Goal: Check status

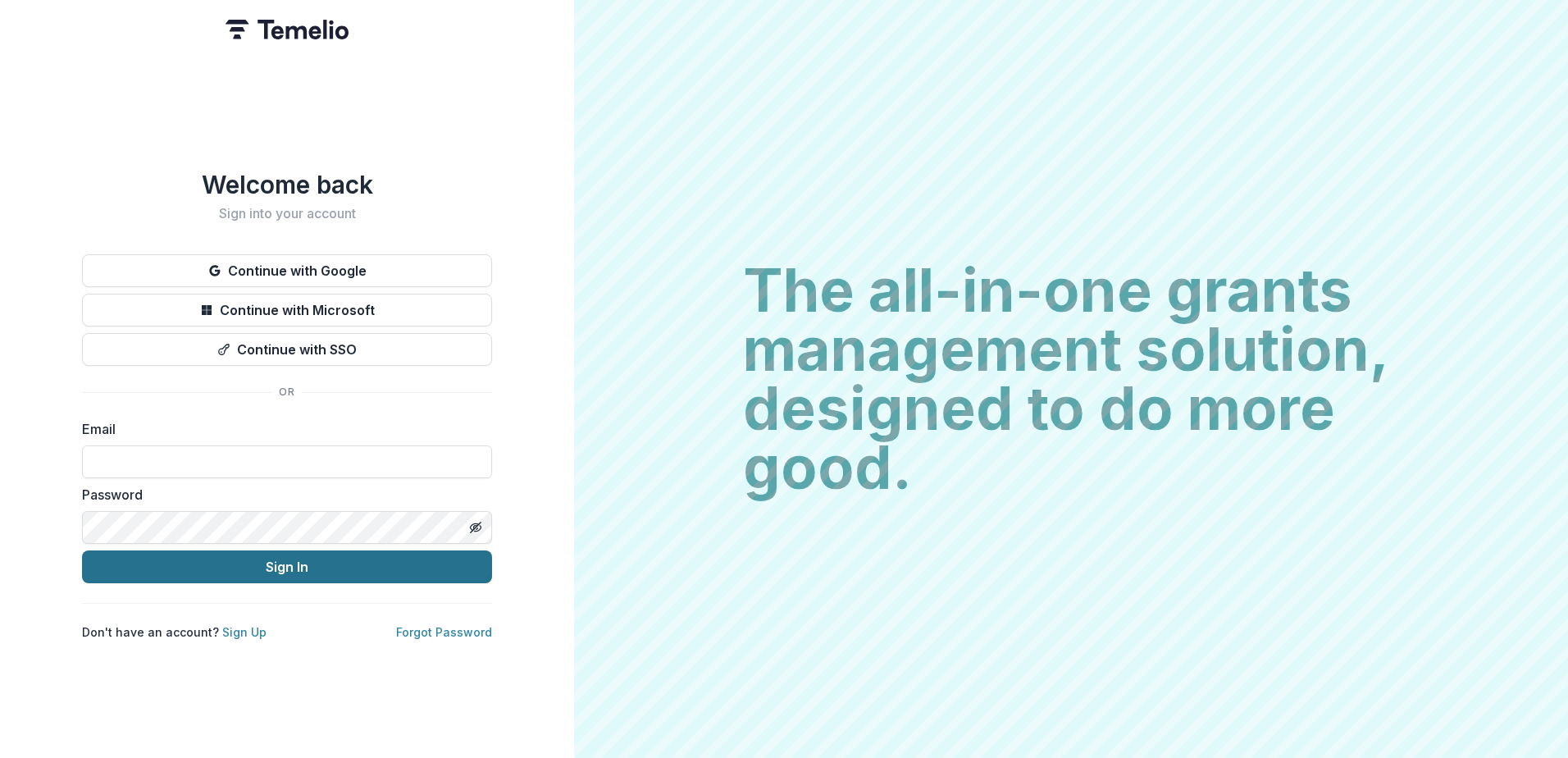
type input "**********"
click at [352, 561] on button "Sign In" at bounding box center [286, 567] width 410 height 33
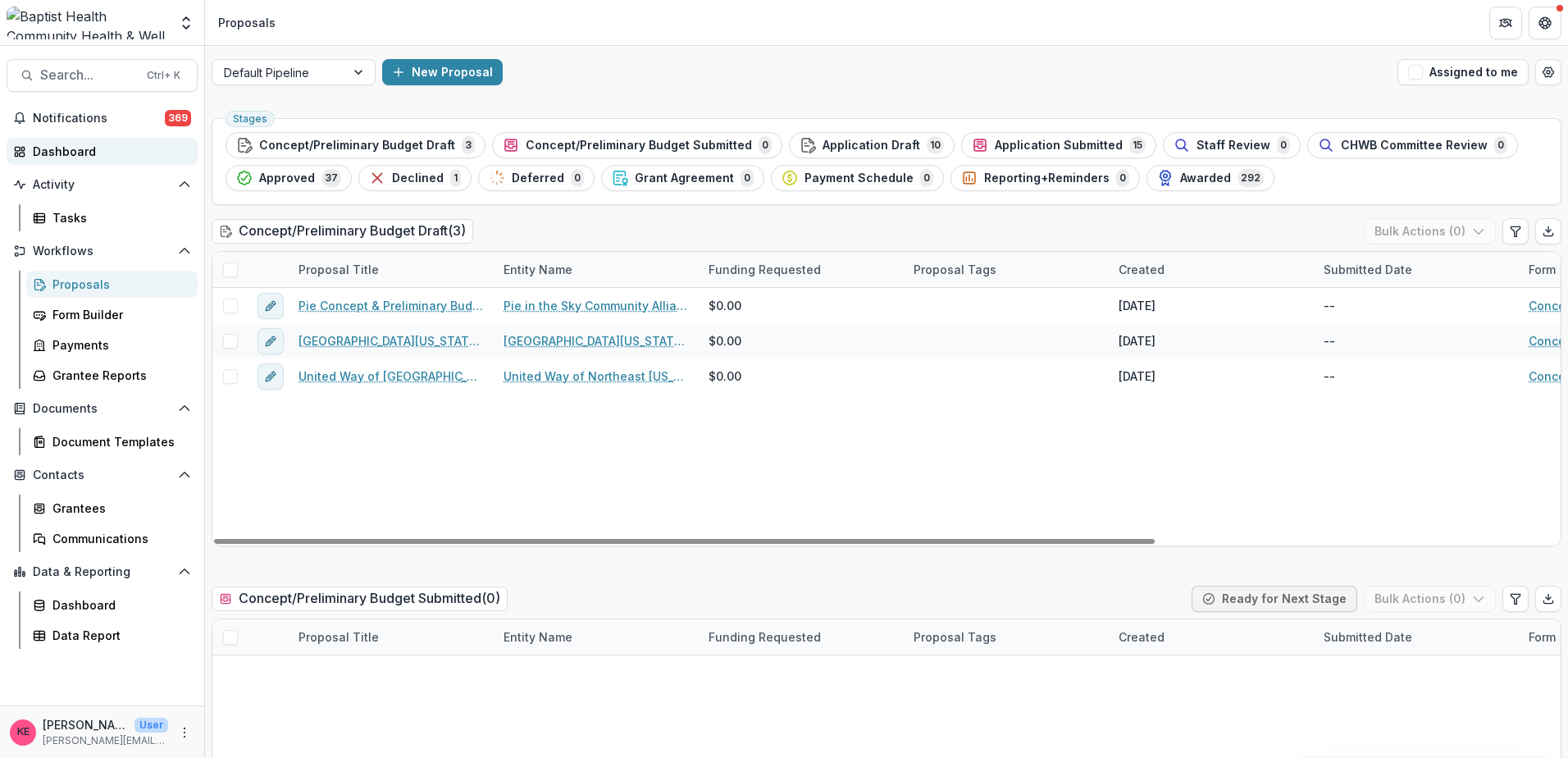
click at [81, 152] on div "Dashboard" at bounding box center [109, 151] width 152 height 17
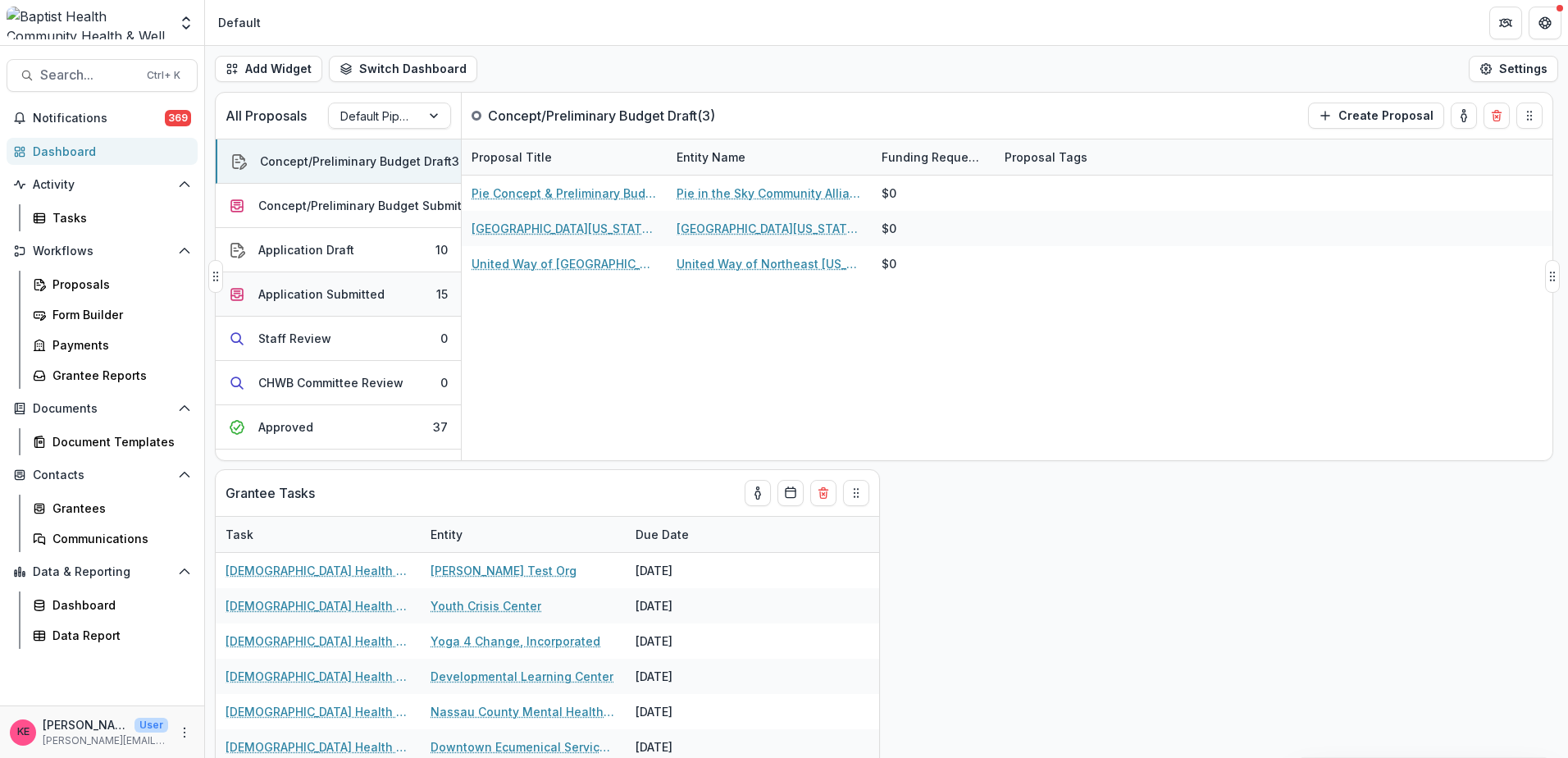
click at [330, 304] on button "Application Submitted 15" at bounding box center [338, 294] width 245 height 44
